Goal: Task Accomplishment & Management: Manage account settings

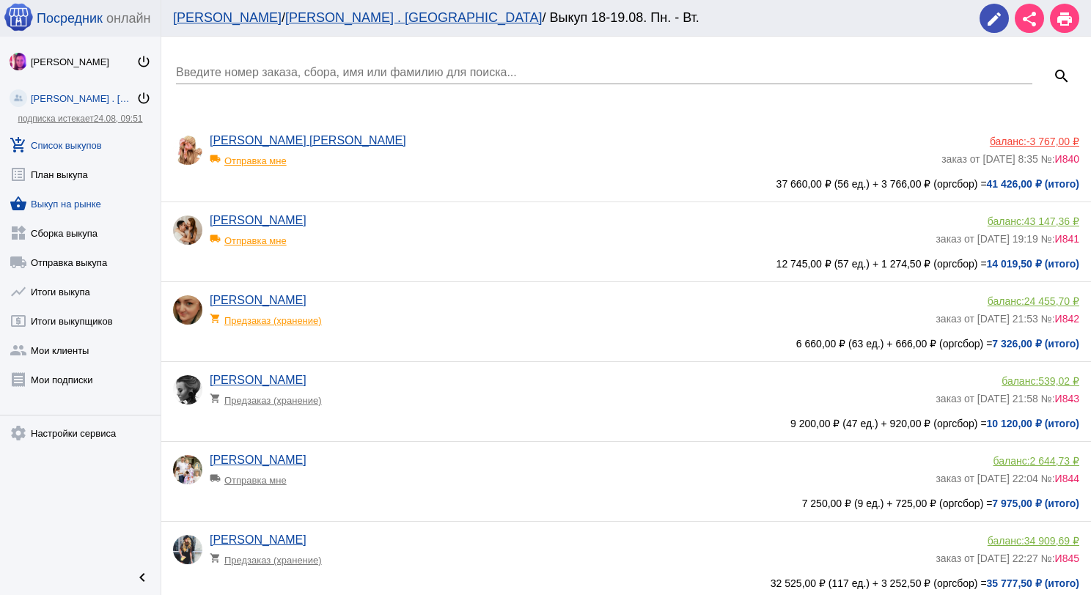
click at [78, 208] on link "shopping_basket Выкуп на рынке" at bounding box center [80, 200] width 161 height 29
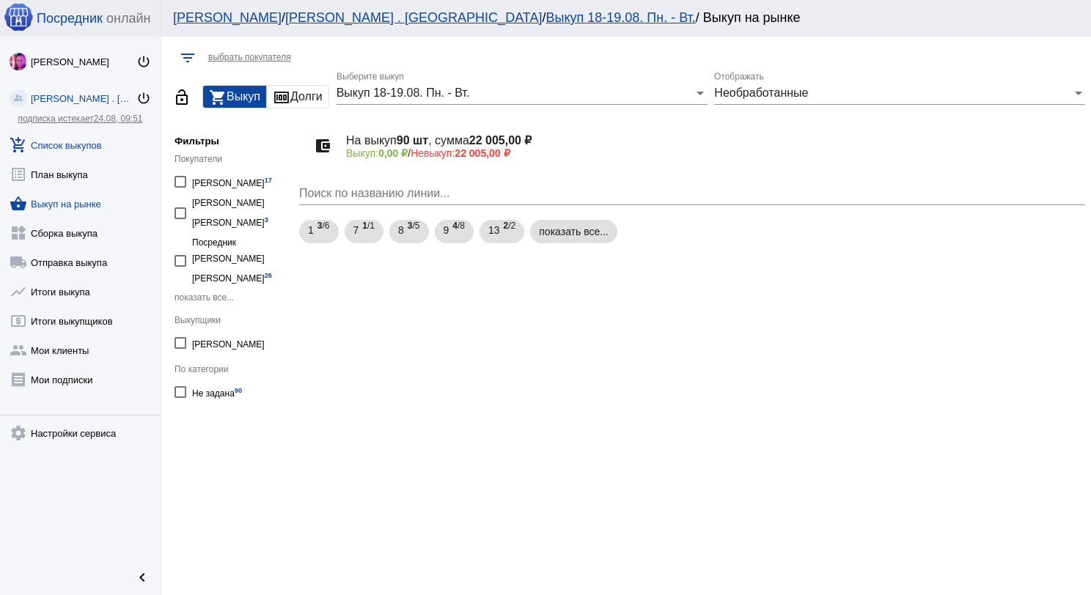
click at [76, 144] on link "add_shopping_cart Список выкупов" at bounding box center [80, 142] width 161 height 29
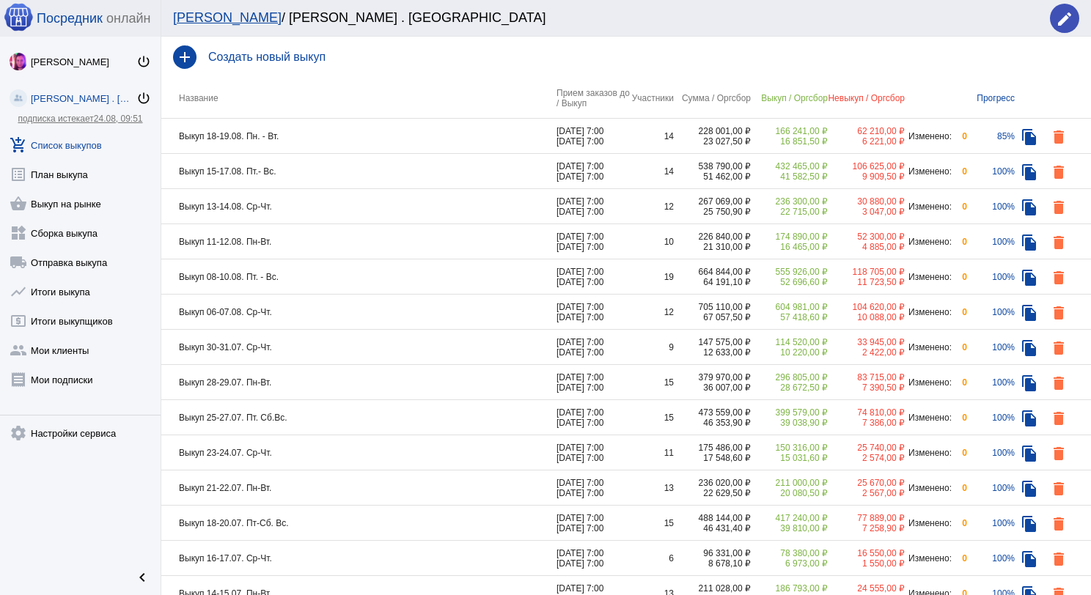
click at [315, 133] on td "Выкуп 18-19.08. Пн. - Вт." at bounding box center [358, 136] width 395 height 35
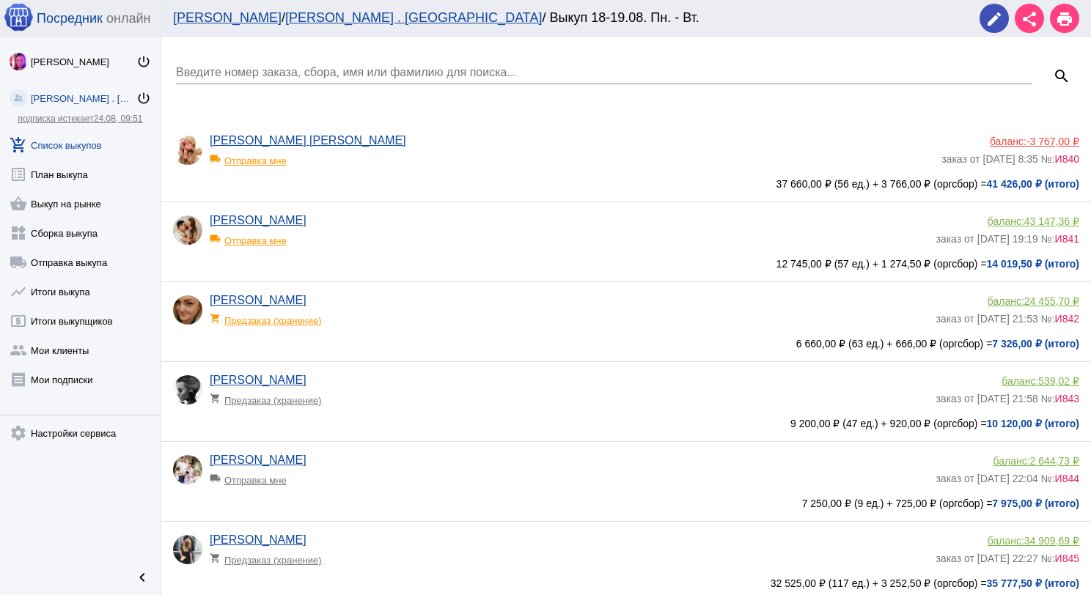
click at [293, 135] on link "[PERSON_NAME] [PERSON_NAME]" at bounding box center [308, 140] width 197 height 12
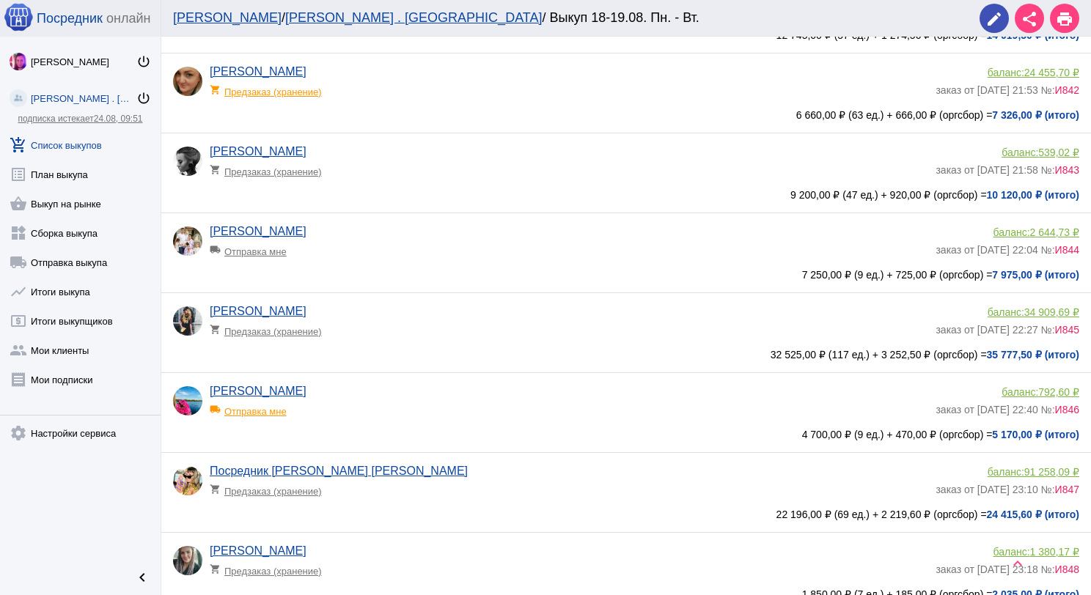
scroll to position [293, 0]
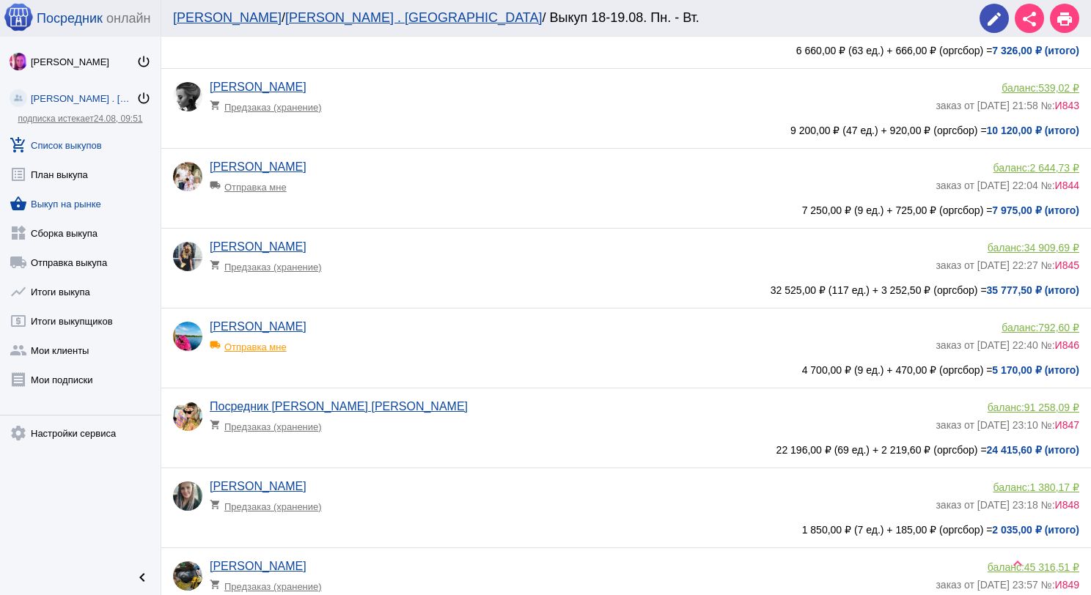
click at [96, 205] on link "shopping_basket Выкуп на рынке" at bounding box center [80, 200] width 161 height 29
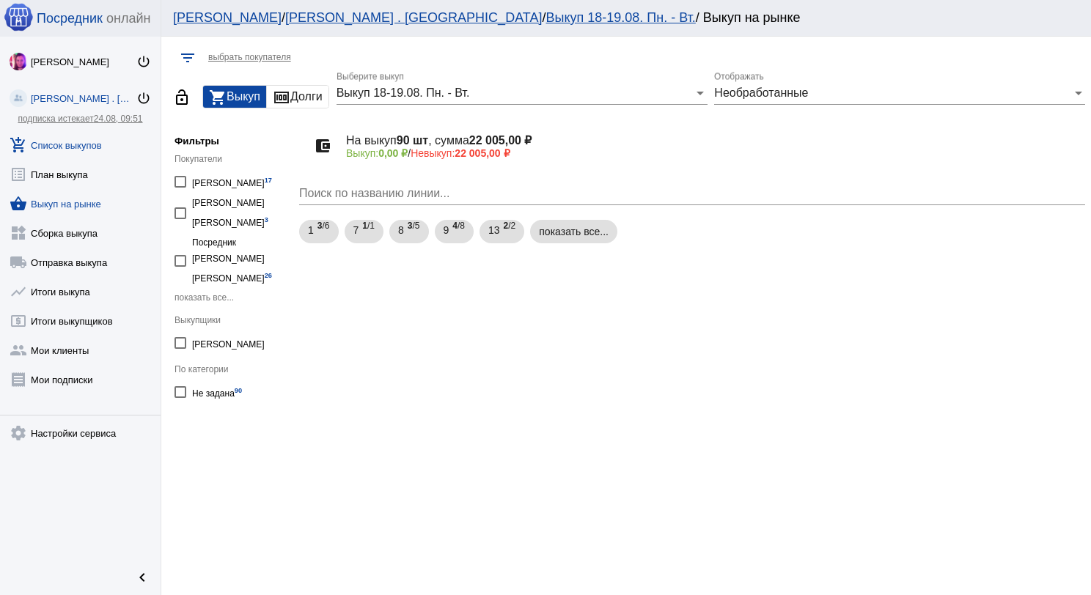
click at [100, 152] on link "add_shopping_cart Список выкупов" at bounding box center [80, 142] width 161 height 29
